Goal: Task Accomplishment & Management: Manage account settings

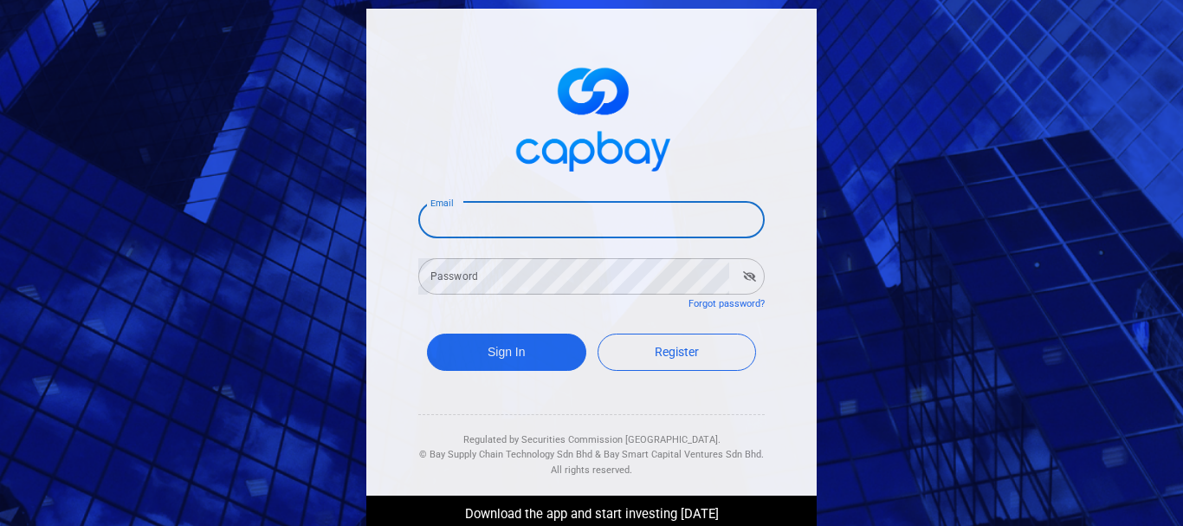
click at [565, 224] on input "Email" at bounding box center [591, 220] width 346 height 36
type input "[EMAIL_ADDRESS][DOMAIN_NAME]"
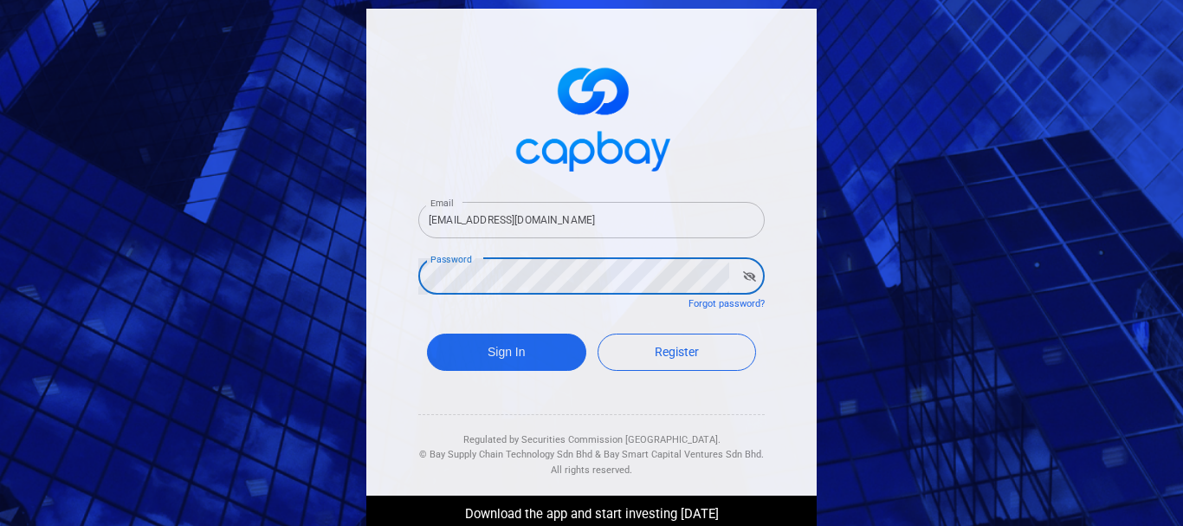
click at [427, 333] on button "Sign In" at bounding box center [506, 351] width 159 height 37
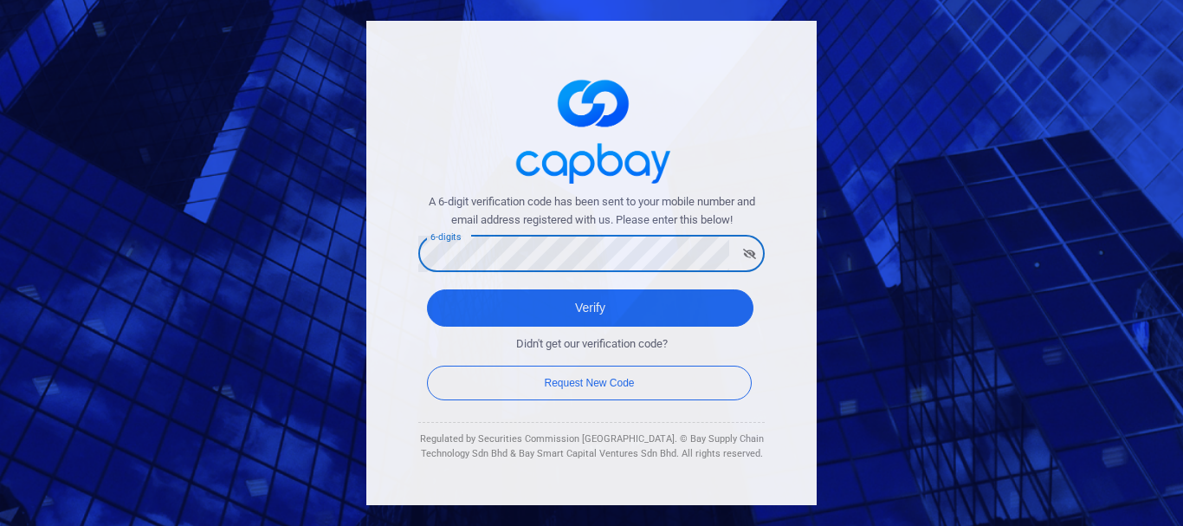
click at [427, 289] on button "Verify" at bounding box center [590, 307] width 326 height 37
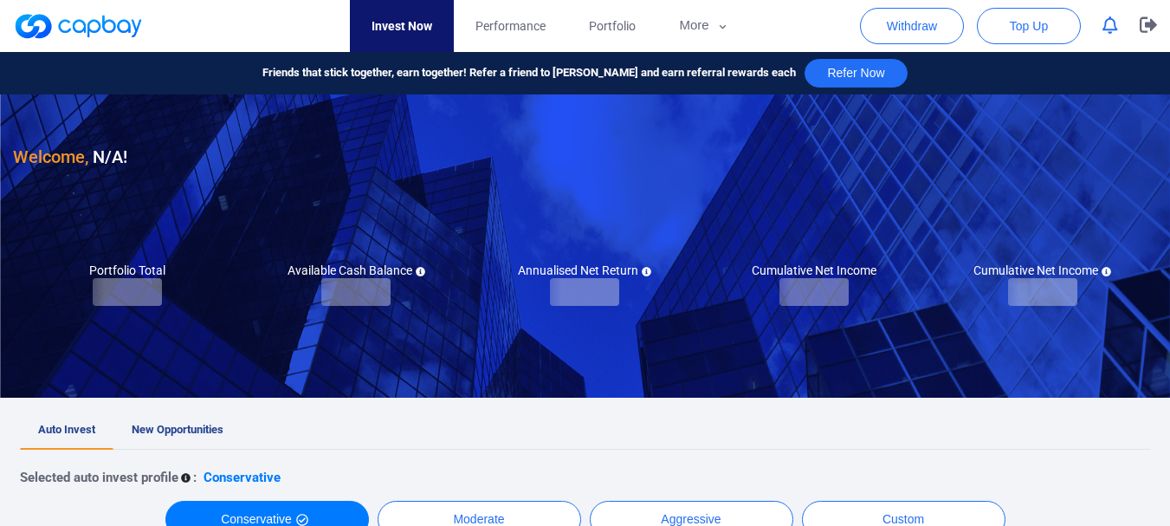
checkbox input "true"
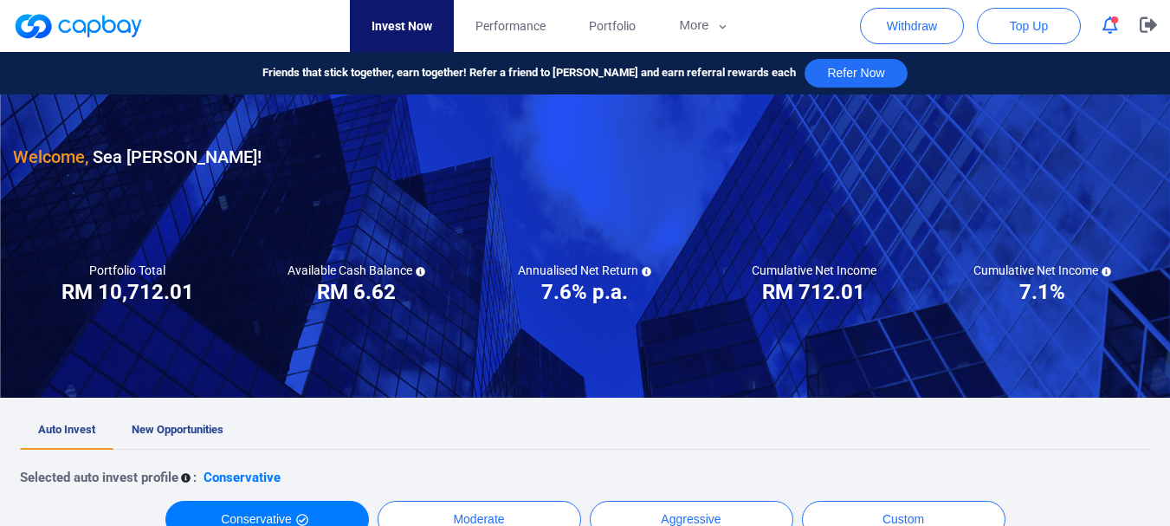
click at [1104, 20] on icon "button" at bounding box center [1110, 25] width 16 height 18
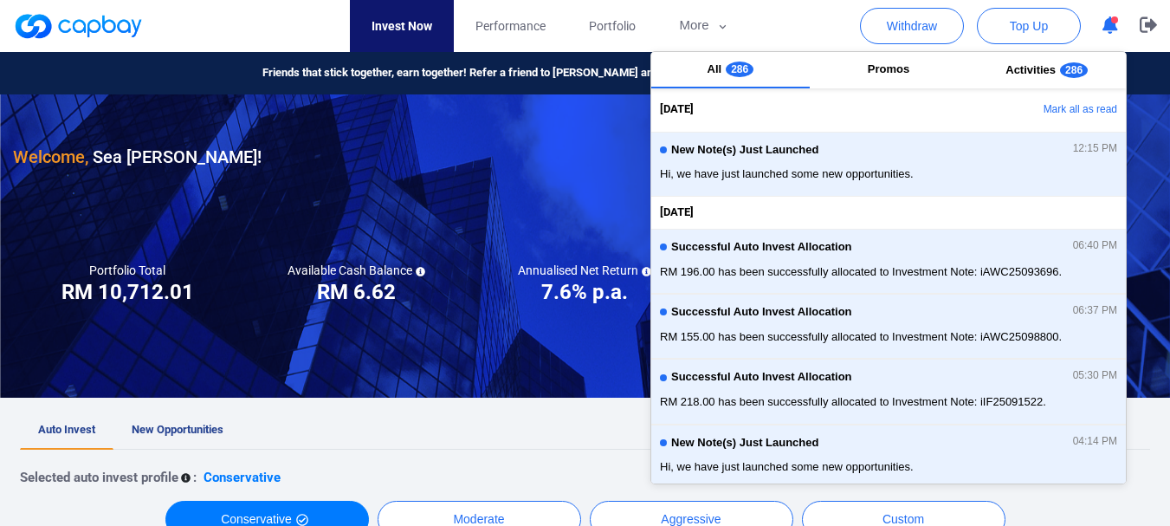
click at [1104, 21] on icon "button" at bounding box center [1110, 25] width 16 height 18
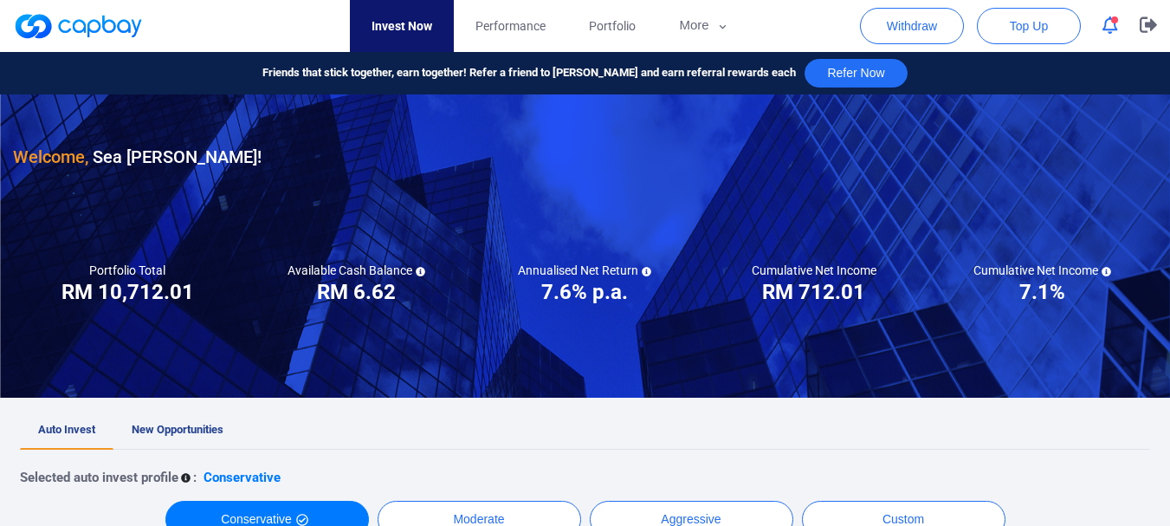
click at [1104, 22] on icon "button" at bounding box center [1110, 25] width 16 height 18
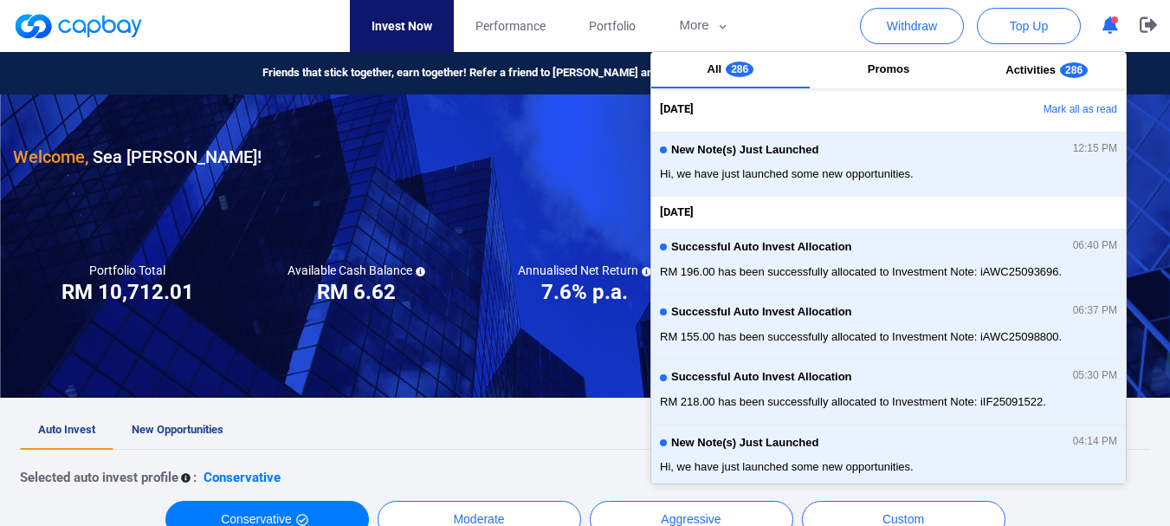
click at [1104, 22] on icon "button" at bounding box center [1110, 25] width 16 height 18
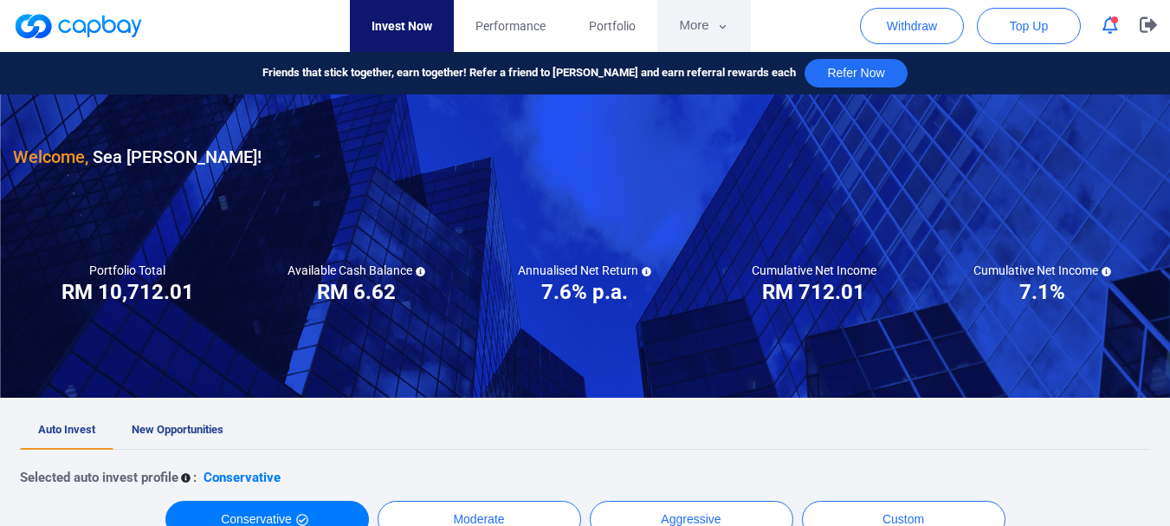
click at [716, 26] on icon "button" at bounding box center [722, 27] width 13 height 16
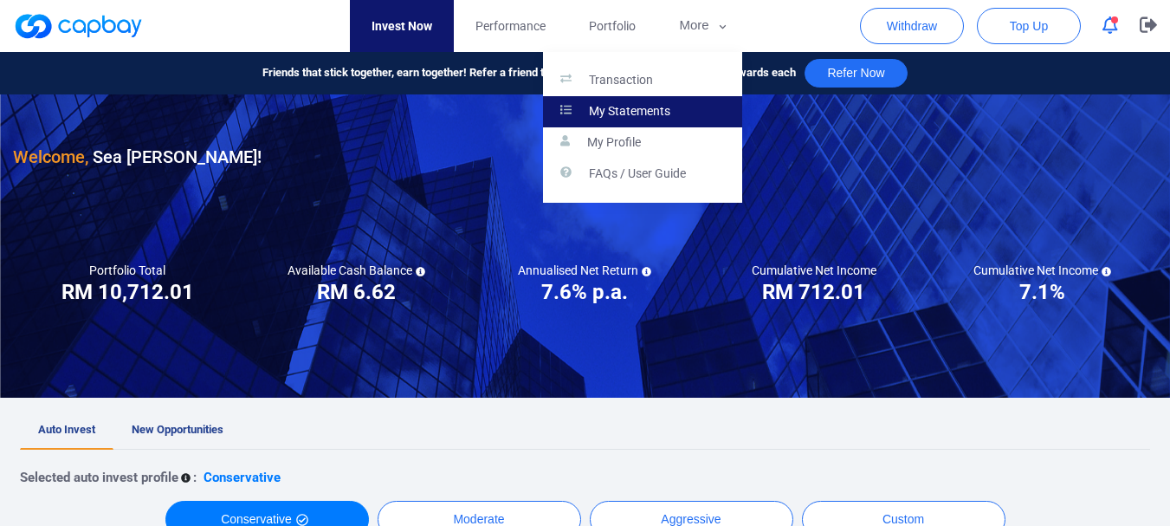
click at [687, 99] on link "My Statements" at bounding box center [642, 111] width 199 height 31
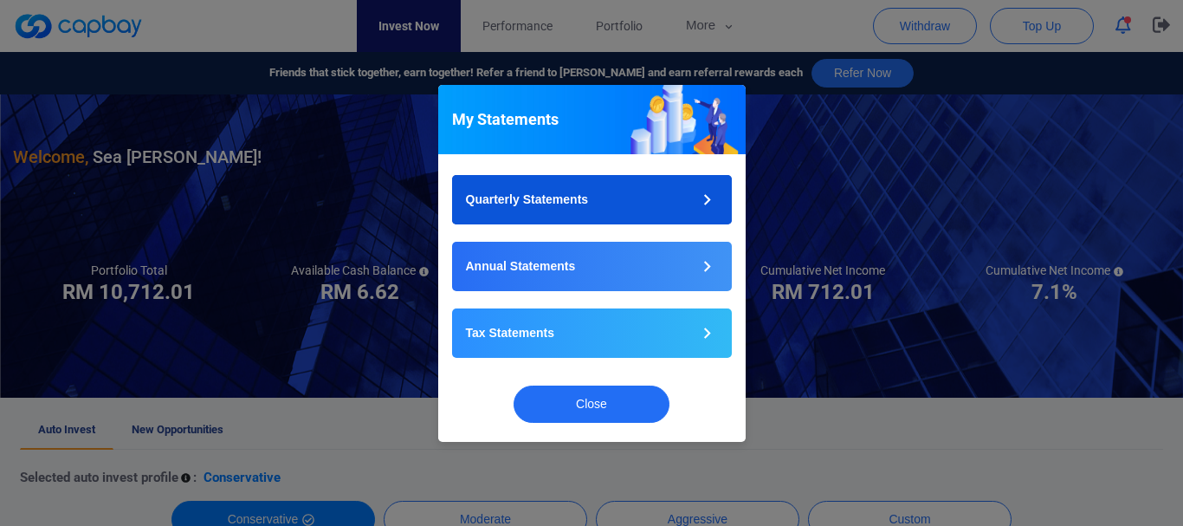
click at [632, 208] on button "Quarterly Statements" at bounding box center [592, 199] width 280 height 49
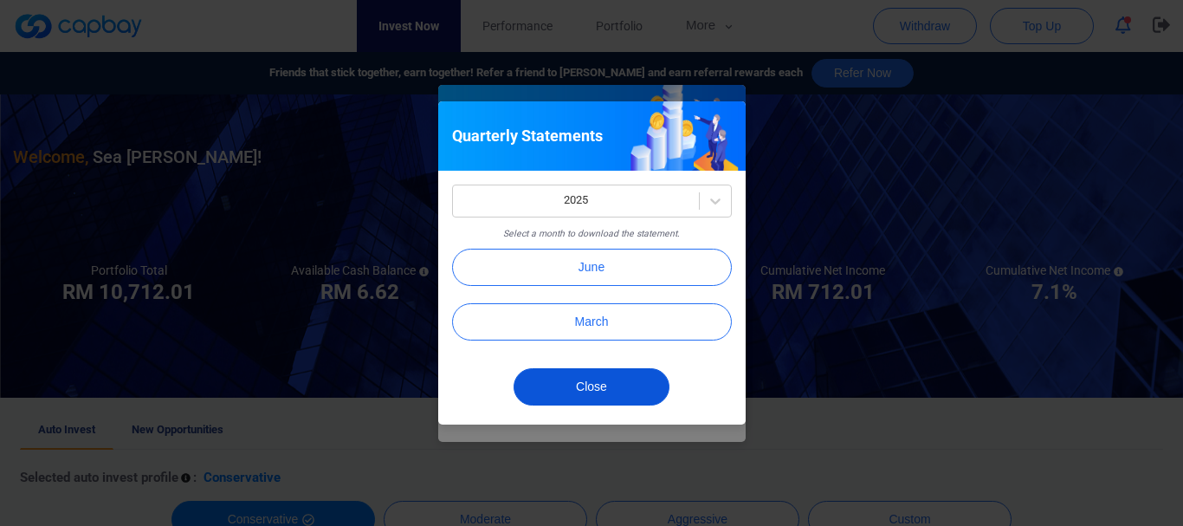
click at [628, 387] on button "Close" at bounding box center [592, 386] width 156 height 37
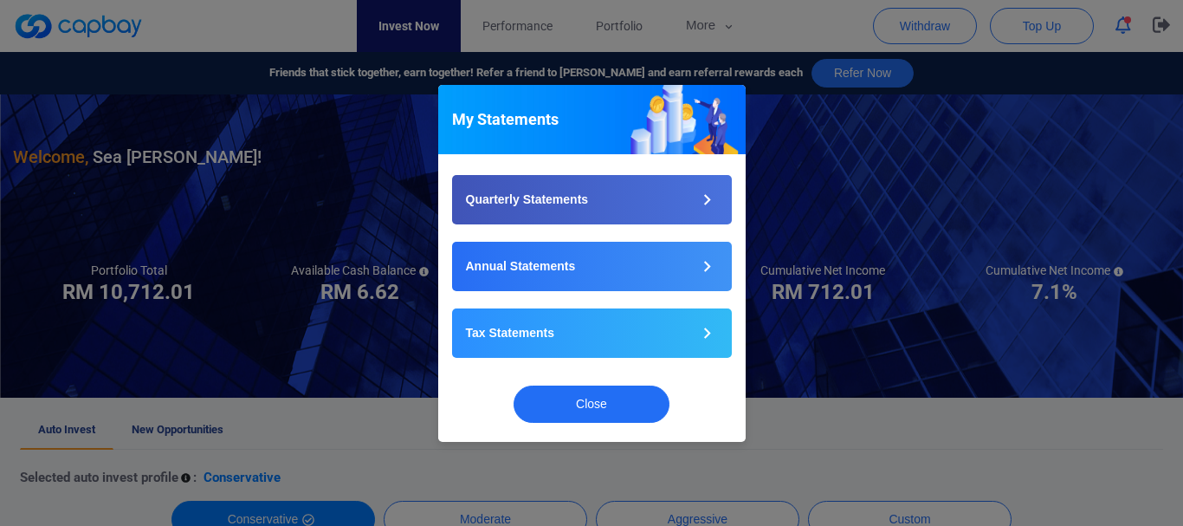
click at [1069, 195] on div "My Statements Quarterly Statements Annual Statements Tax Statements Close" at bounding box center [591, 263] width 1183 height 526
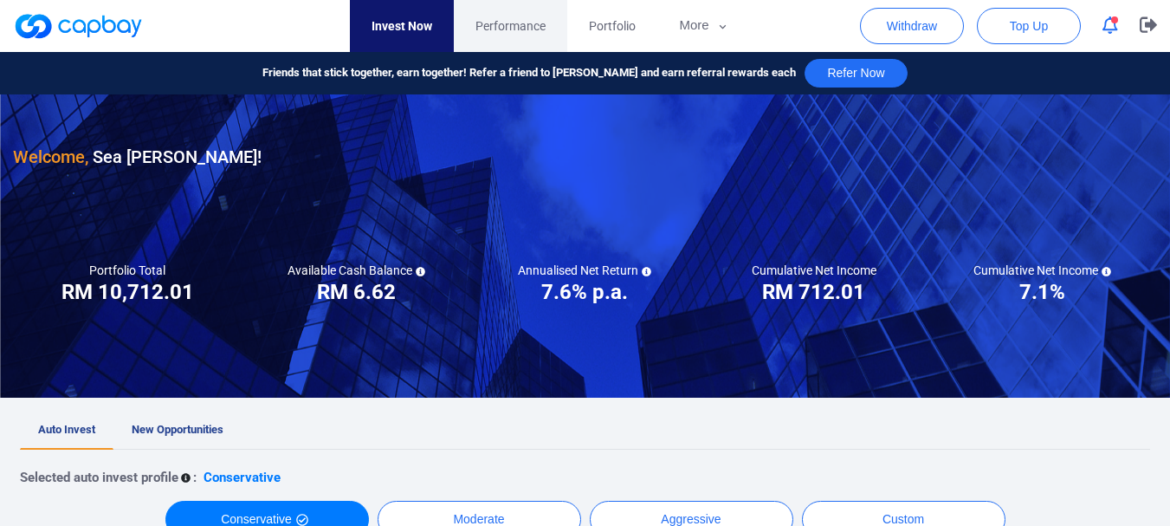
click at [540, 24] on span "Performance" at bounding box center [510, 25] width 70 height 19
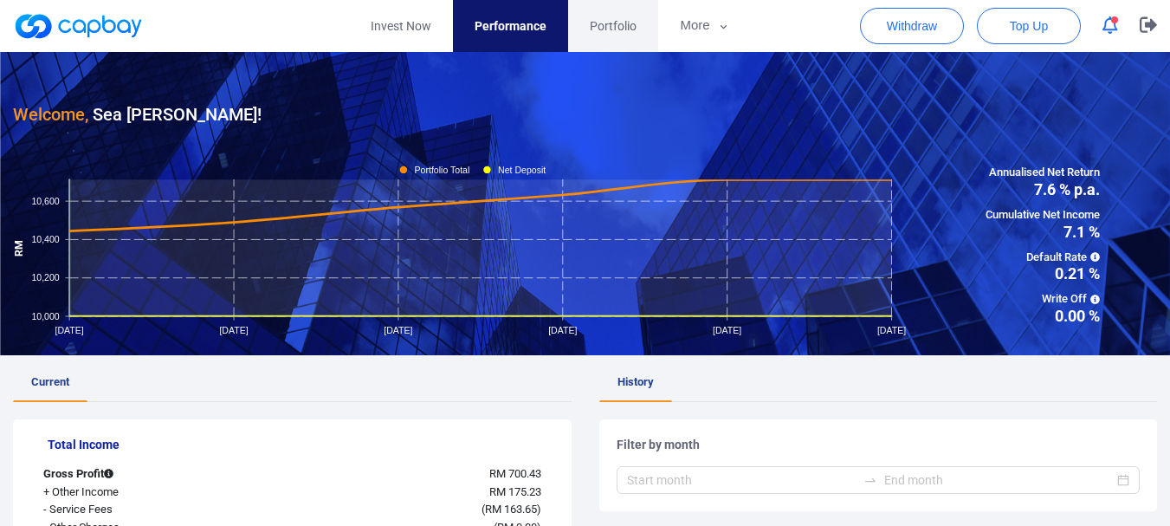
click at [593, 24] on span "Portfolio" at bounding box center [613, 25] width 47 height 19
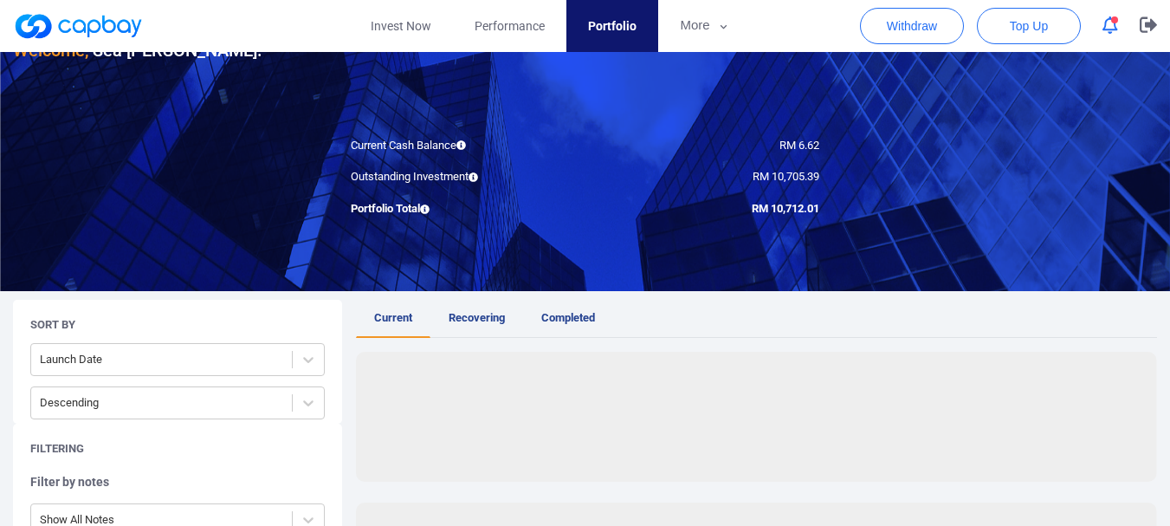
scroll to position [173, 0]
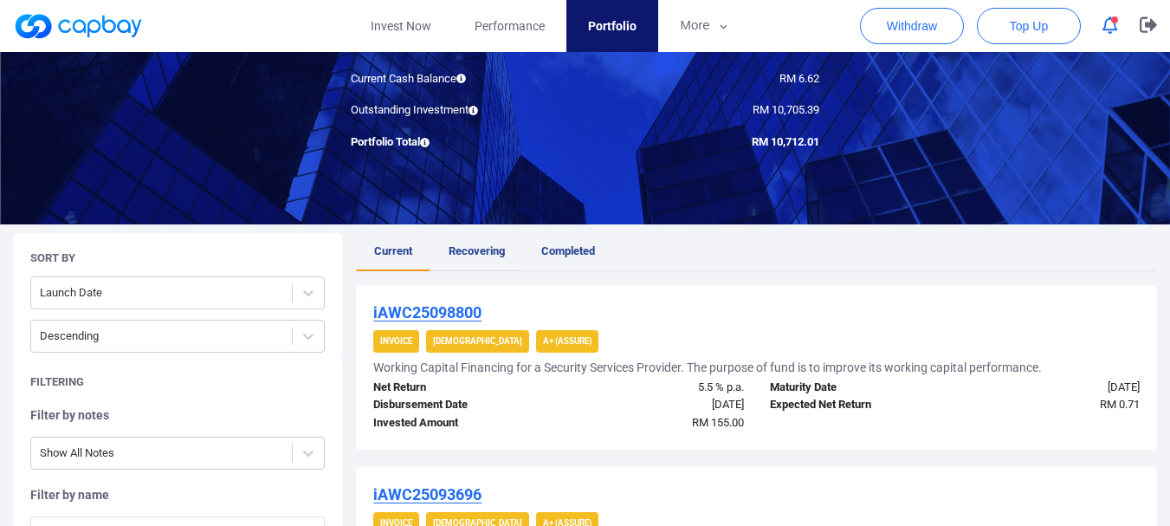
click at [477, 258] on link "Recovering" at bounding box center [476, 252] width 93 height 38
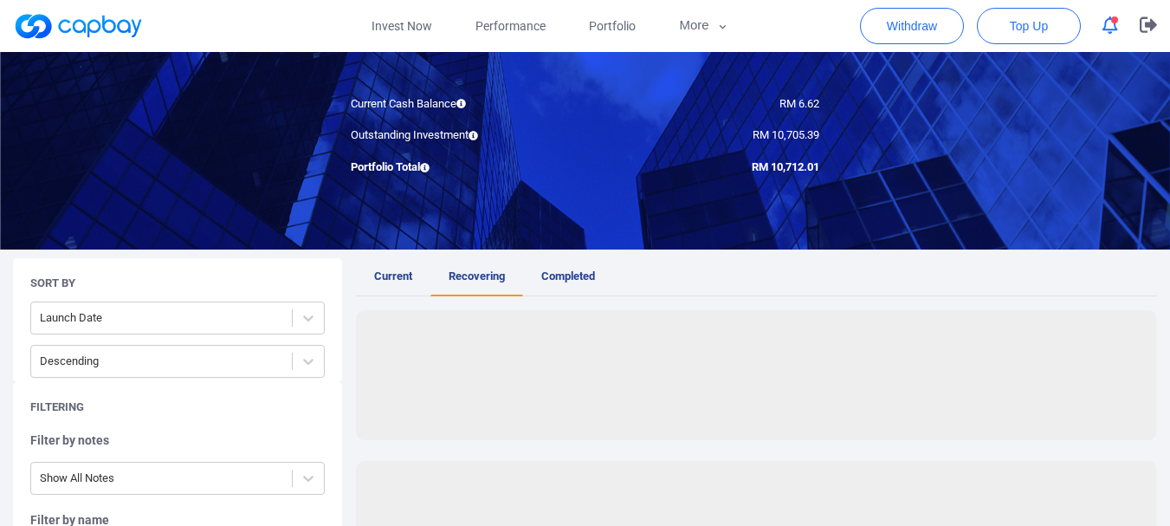
scroll to position [346, 0]
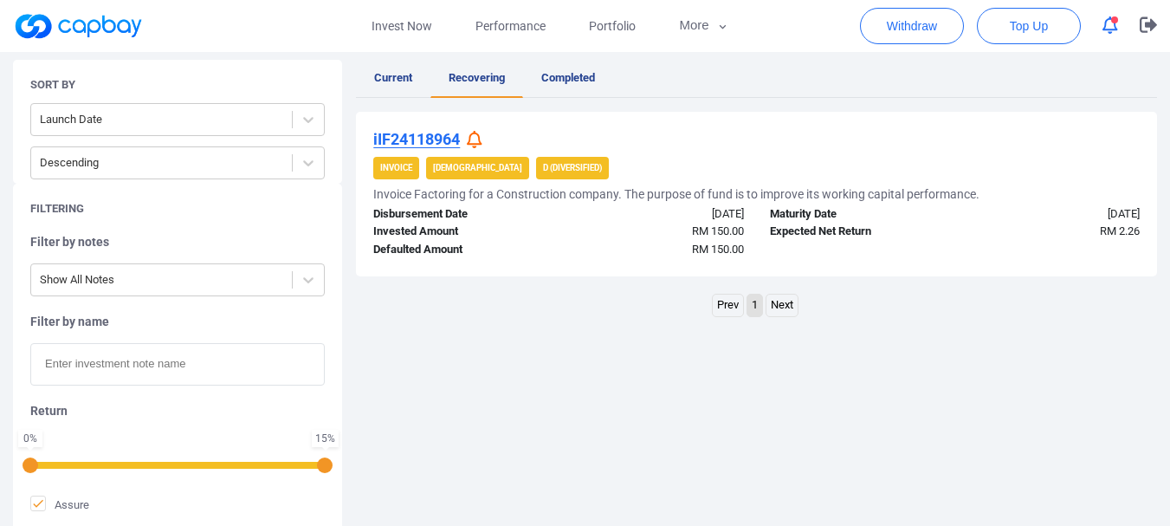
click at [477, 140] on icon at bounding box center [475, 140] width 16 height 18
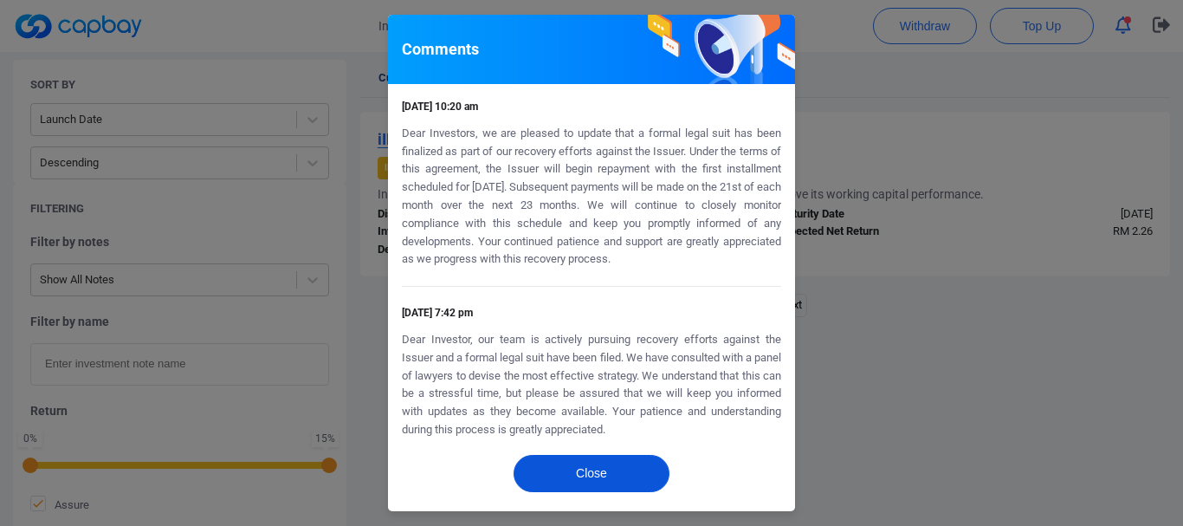
click at [593, 481] on button "Close" at bounding box center [592, 473] width 156 height 37
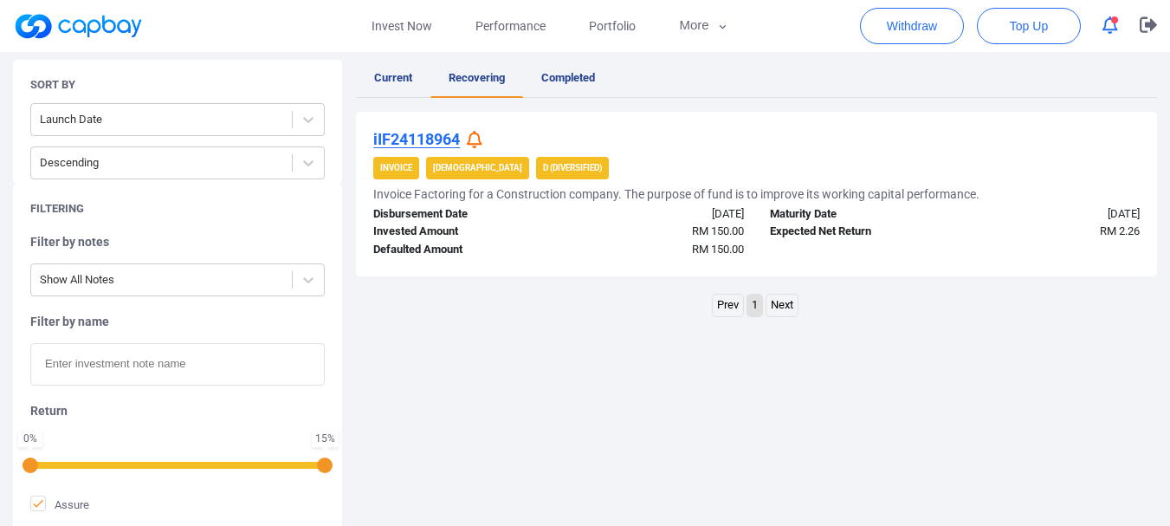
click at [377, 85] on link "Current" at bounding box center [393, 79] width 74 height 38
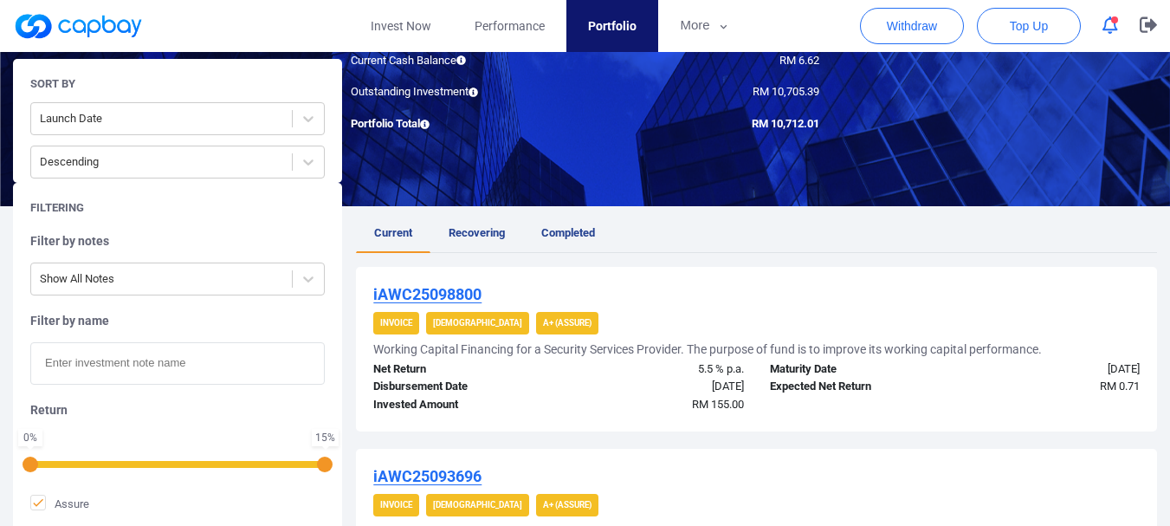
scroll to position [87, 0]
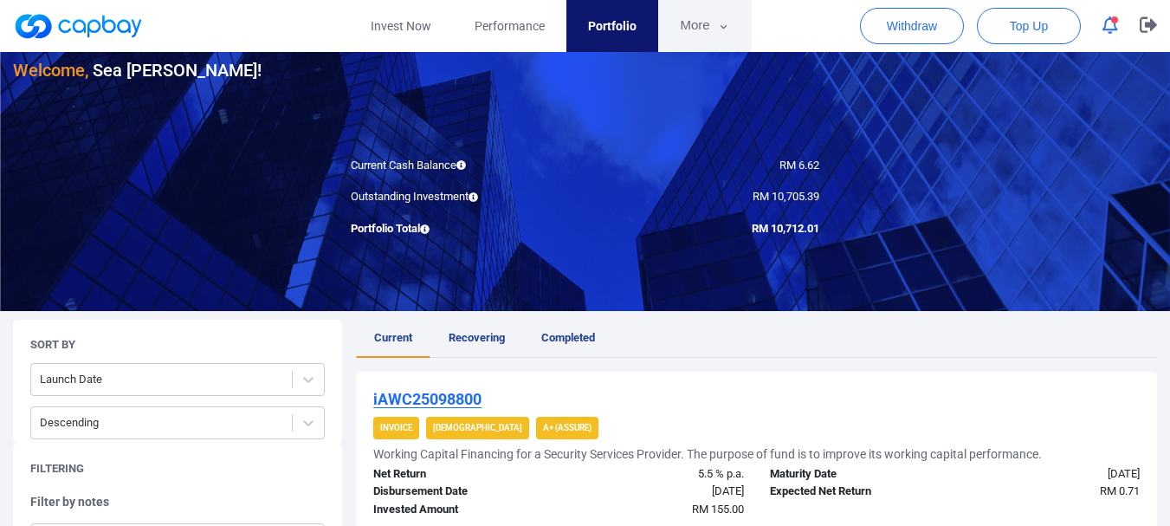
click at [708, 21] on button "More" at bounding box center [704, 26] width 93 height 52
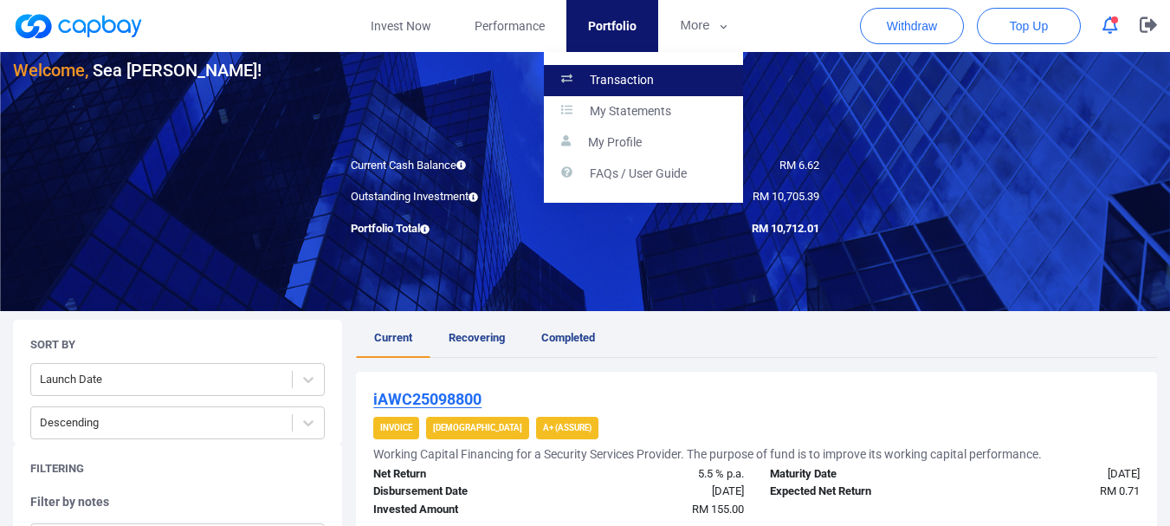
click at [678, 73] on link "Transaction" at bounding box center [643, 80] width 199 height 31
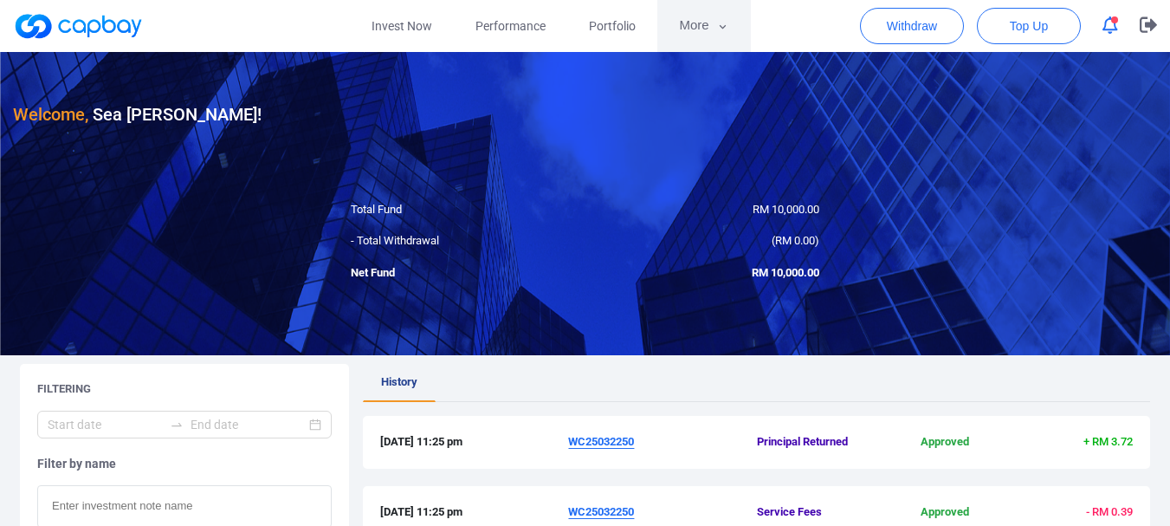
click at [716, 29] on icon "button" at bounding box center [722, 27] width 13 height 16
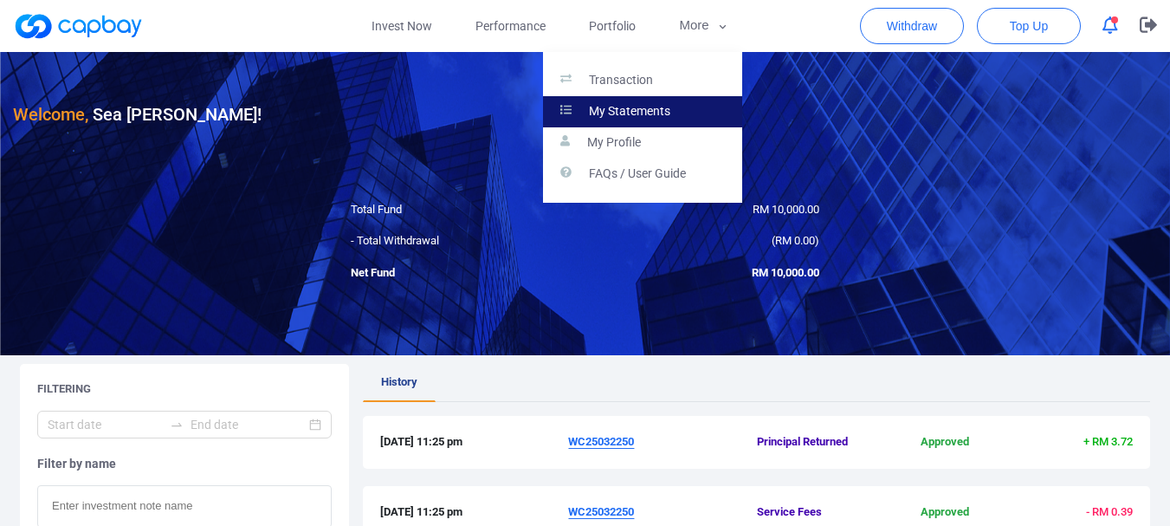
click at [687, 100] on link "My Statements" at bounding box center [642, 111] width 199 height 31
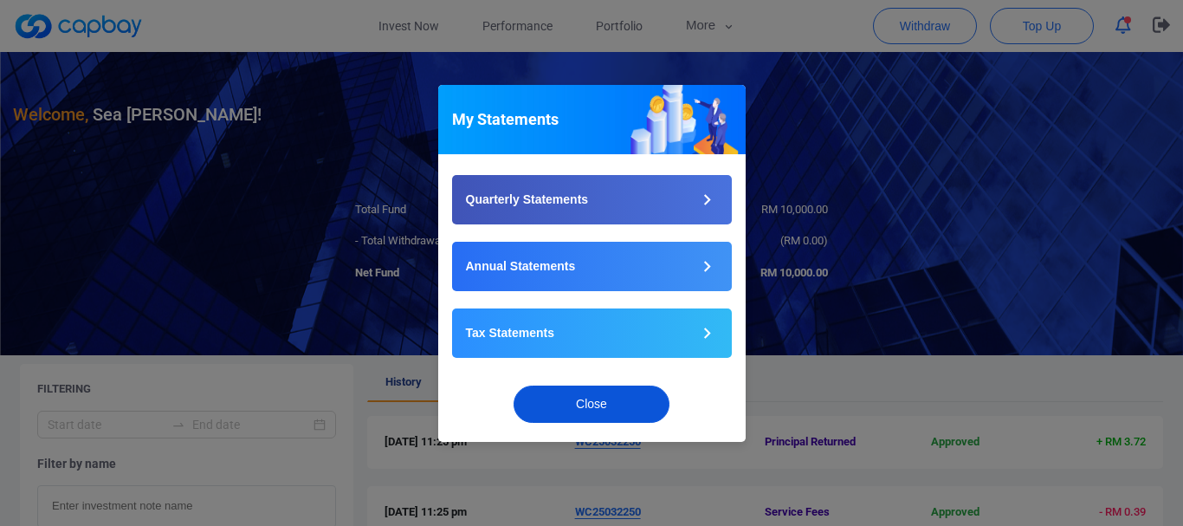
click at [584, 385] on div "Close" at bounding box center [591, 408] width 307 height 67
click at [592, 404] on button "Close" at bounding box center [592, 403] width 156 height 37
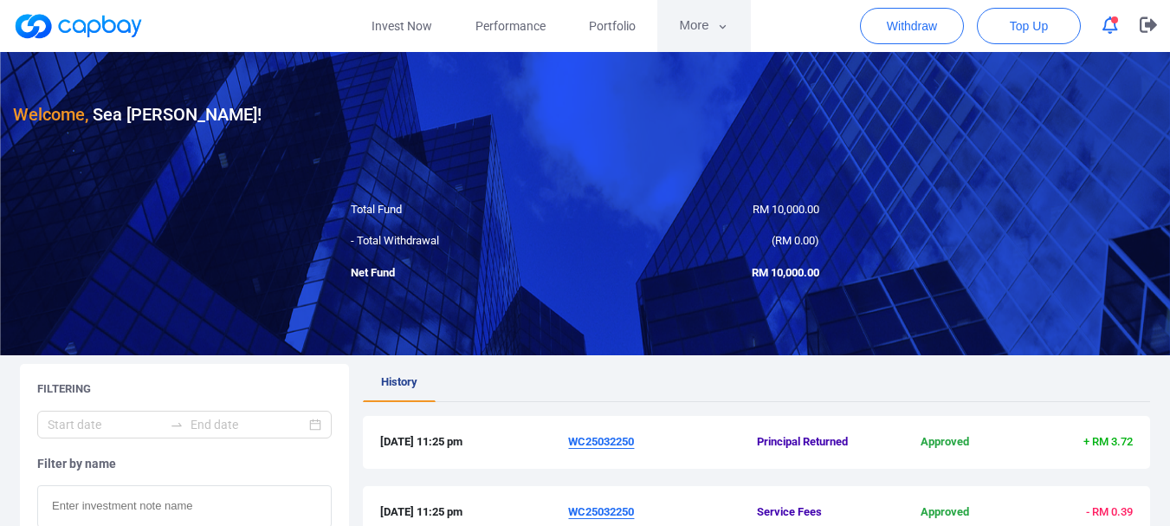
click at [691, 29] on button "More" at bounding box center [703, 26] width 93 height 52
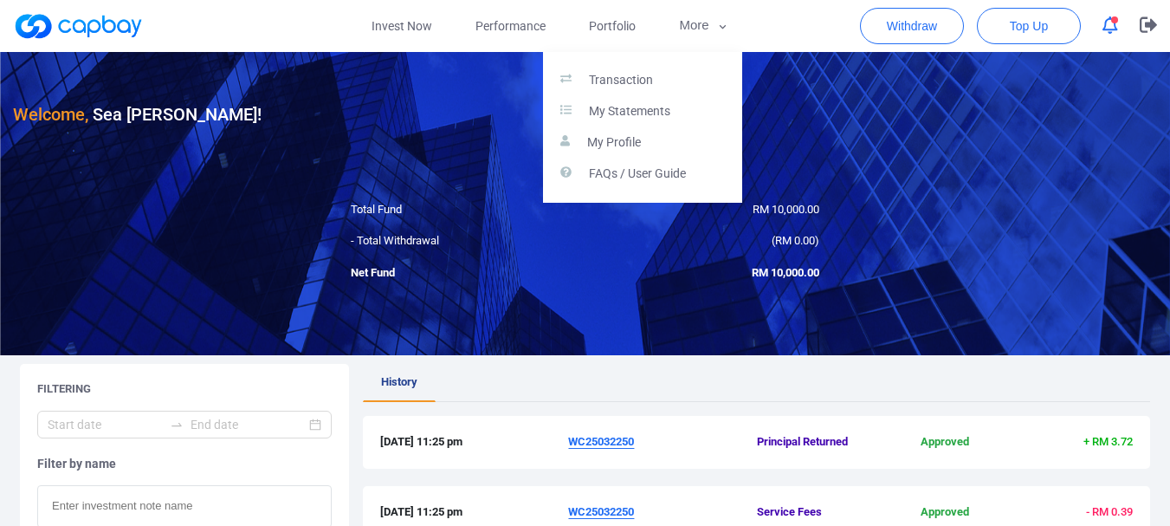
click at [1145, 17] on button "button" at bounding box center [585, 263] width 1170 height 526
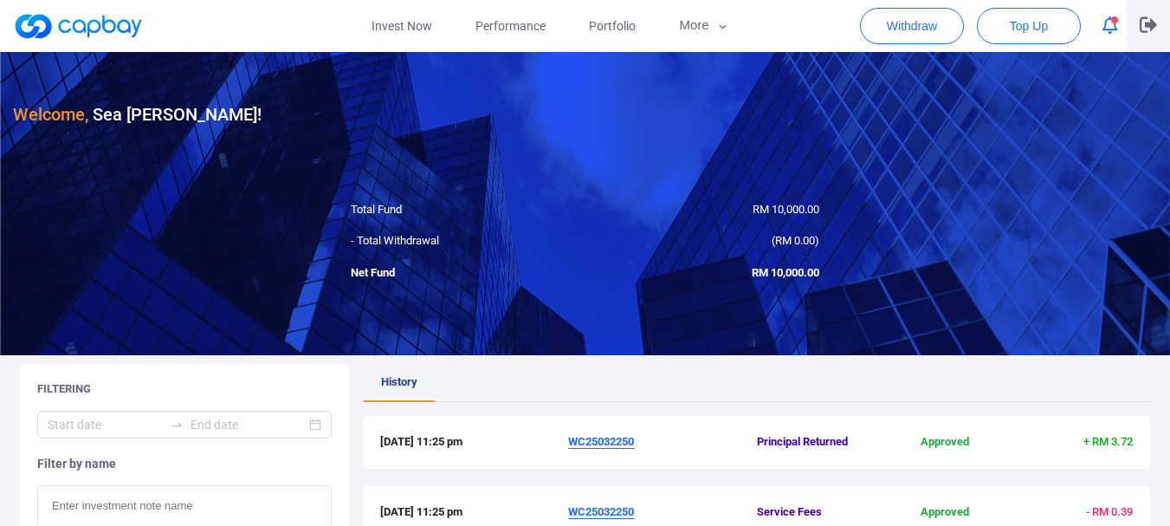
click at [1149, 20] on icon "button" at bounding box center [1148, 24] width 17 height 16
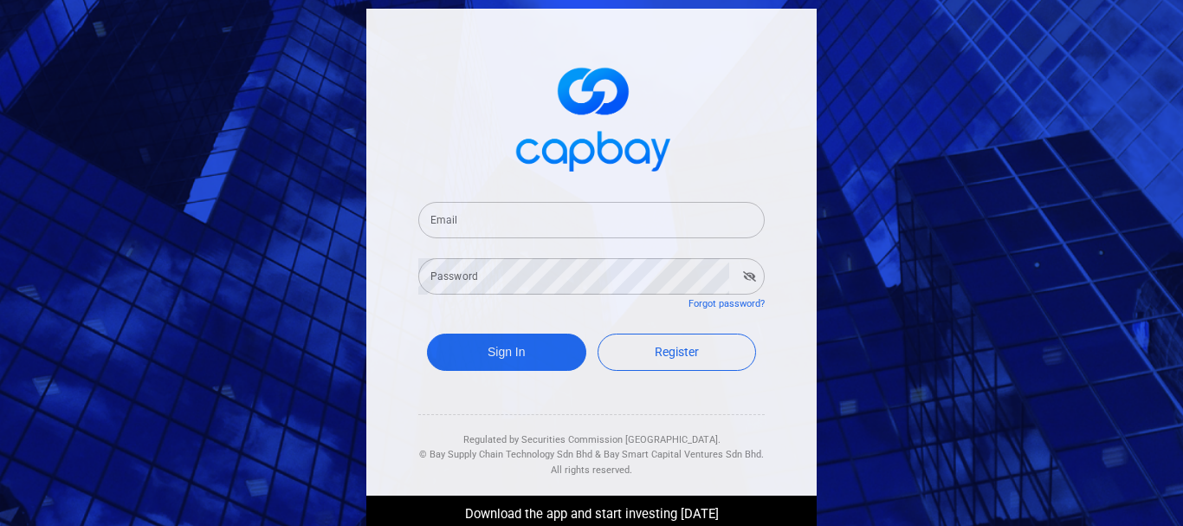
click at [553, 219] on input "Email" at bounding box center [591, 220] width 346 height 36
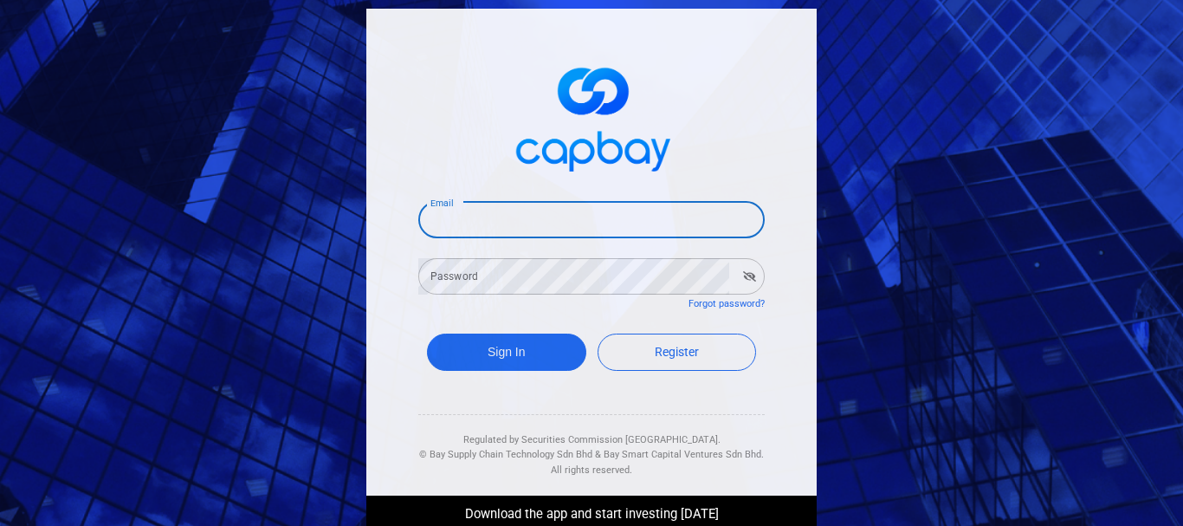
type input "[EMAIL_ADDRESS][DOMAIN_NAME]"
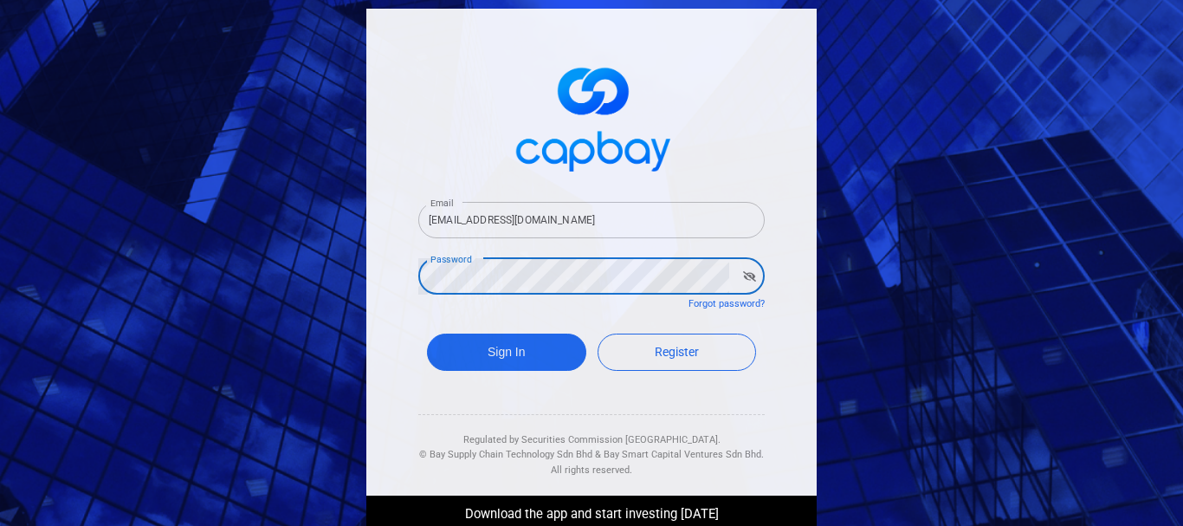
click at [427, 333] on button "Sign In" at bounding box center [506, 351] width 159 height 37
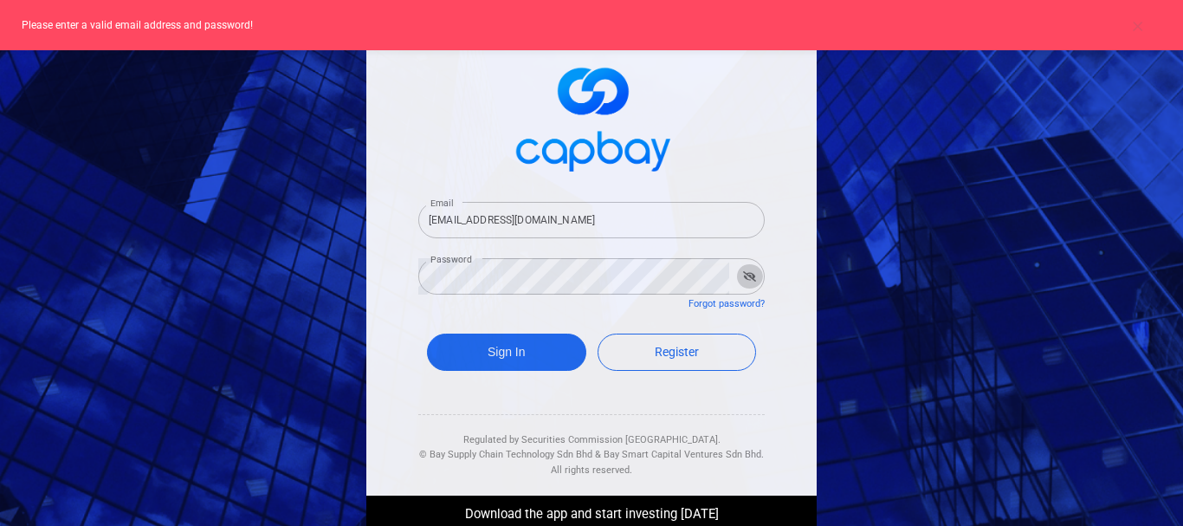
click at [747, 276] on icon "button" at bounding box center [749, 276] width 13 height 10
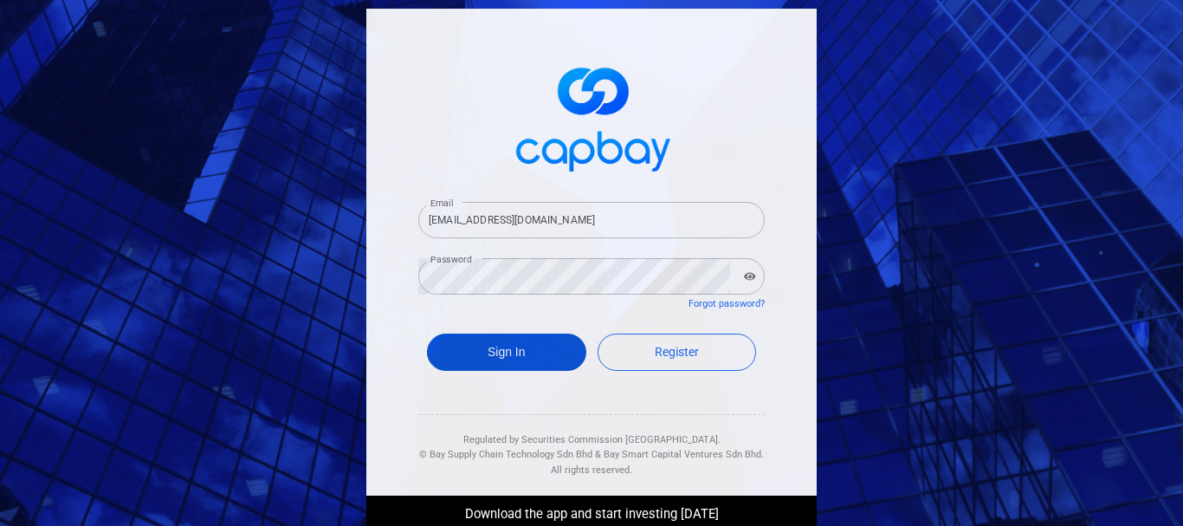
click at [522, 357] on button "Sign In" at bounding box center [506, 351] width 159 height 37
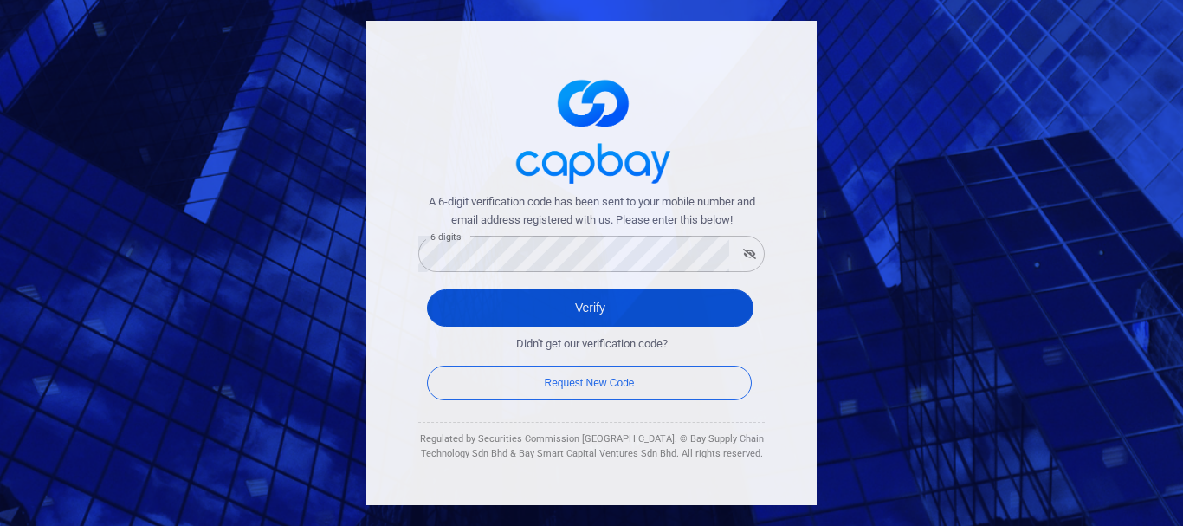
click at [636, 294] on button "Verify" at bounding box center [590, 307] width 326 height 37
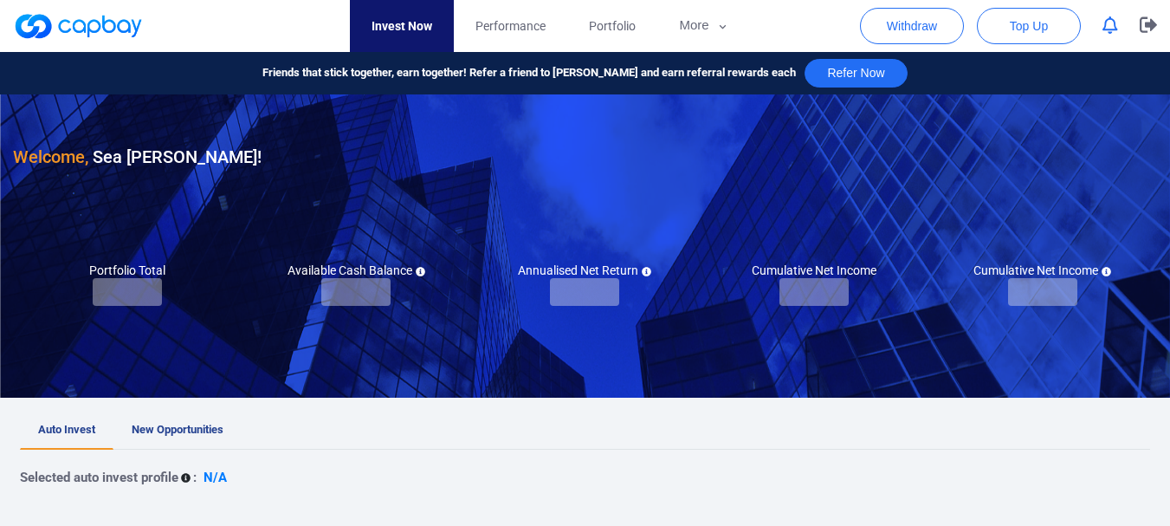
checkbox input "true"
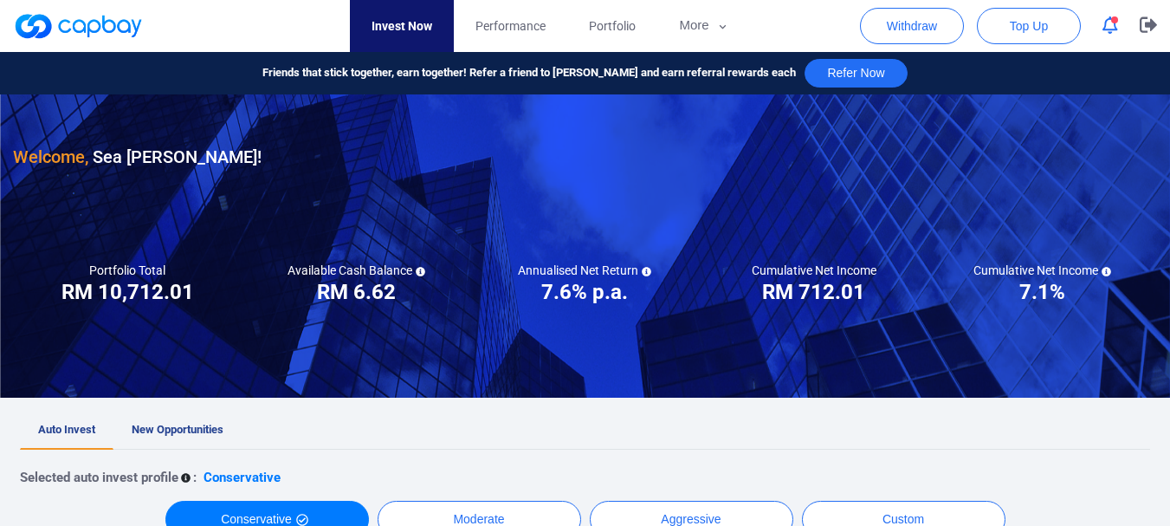
click at [1112, 28] on icon "button" at bounding box center [1110, 25] width 16 height 18
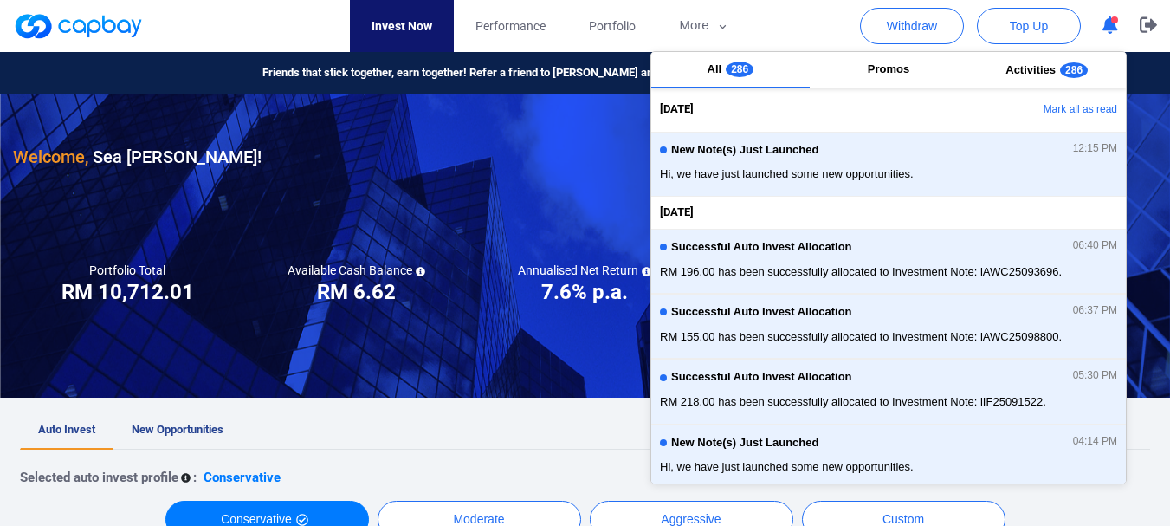
click at [1111, 28] on icon "button" at bounding box center [1110, 25] width 16 height 18
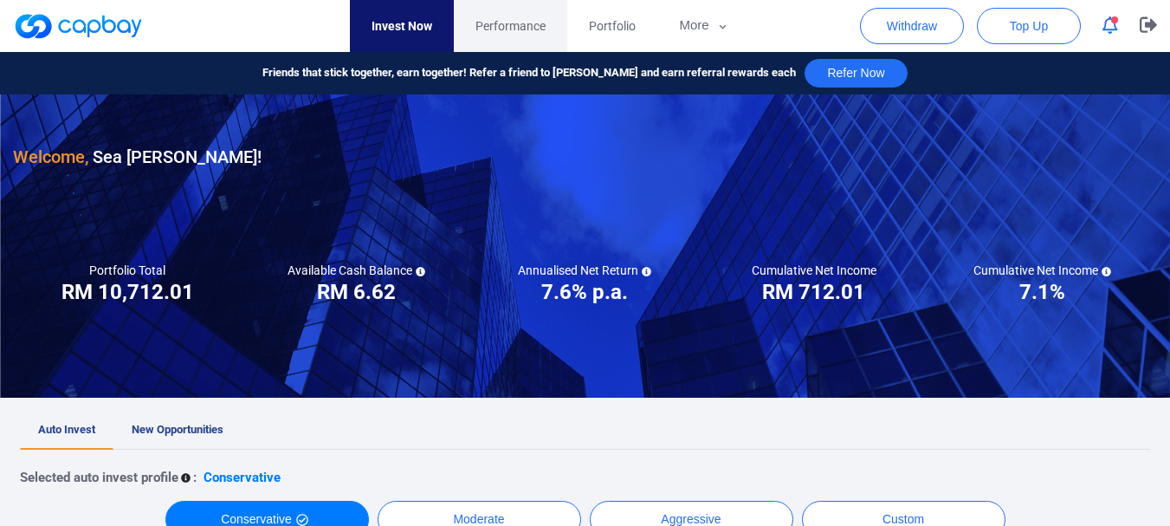
click at [505, 22] on span "Performance" at bounding box center [510, 25] width 70 height 19
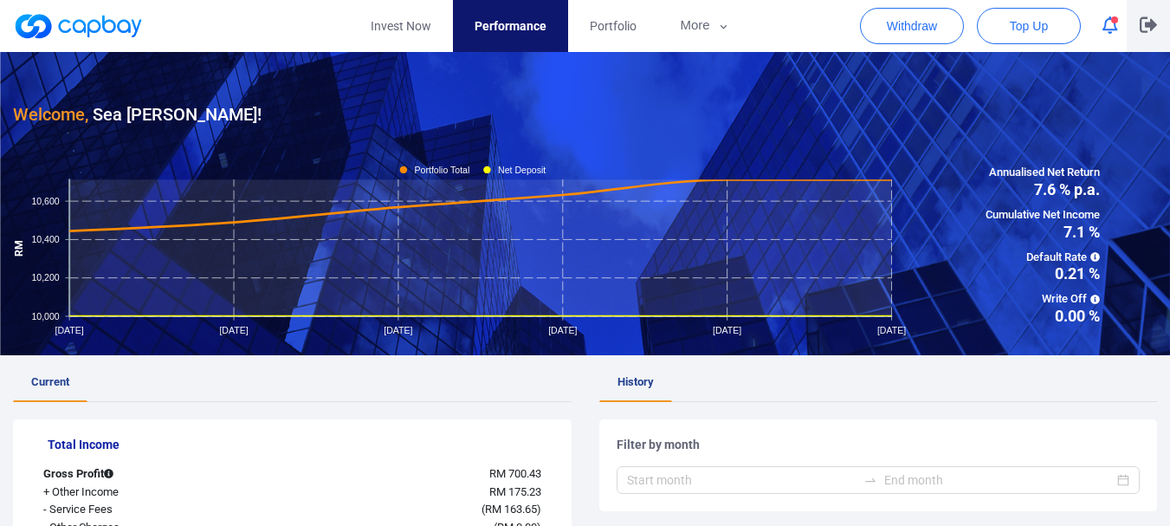
click at [1137, 24] on button "button" at bounding box center [1148, 26] width 43 height 52
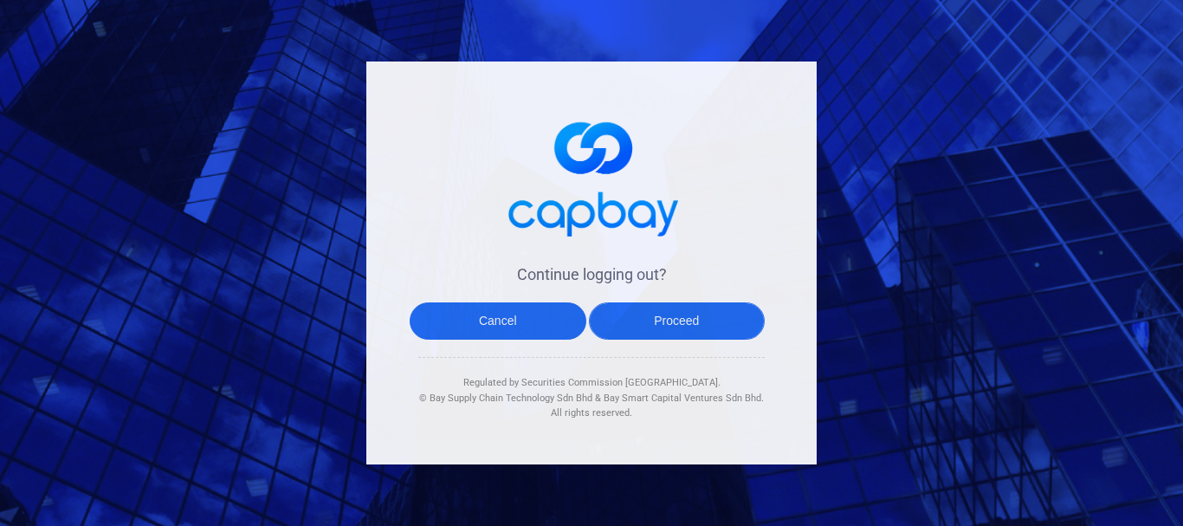
click at [644, 322] on button "Proceed" at bounding box center [677, 320] width 177 height 37
